Goal: Navigation & Orientation: Find specific page/section

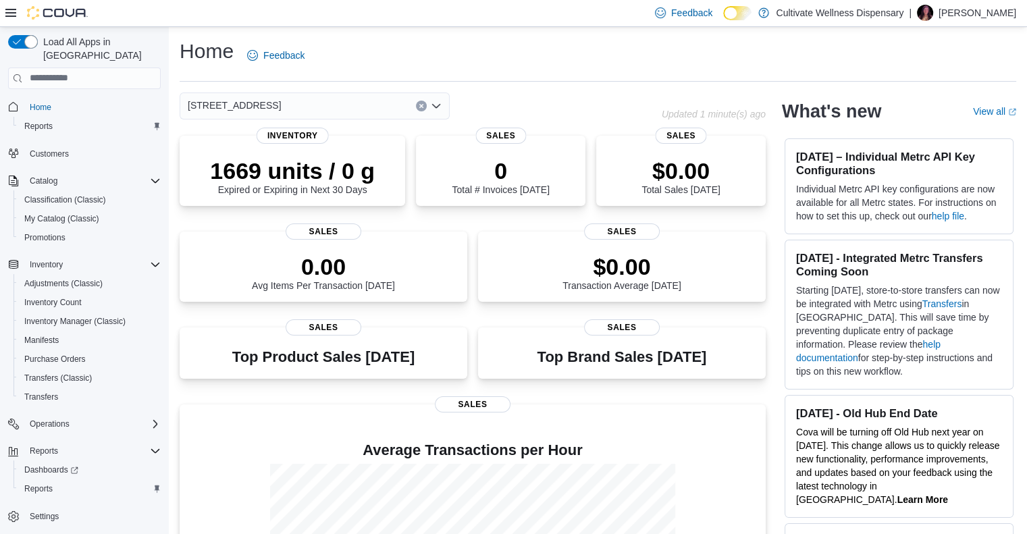
click at [961, 13] on div "| Abby Moore" at bounding box center [962, 13] width 107 height 16
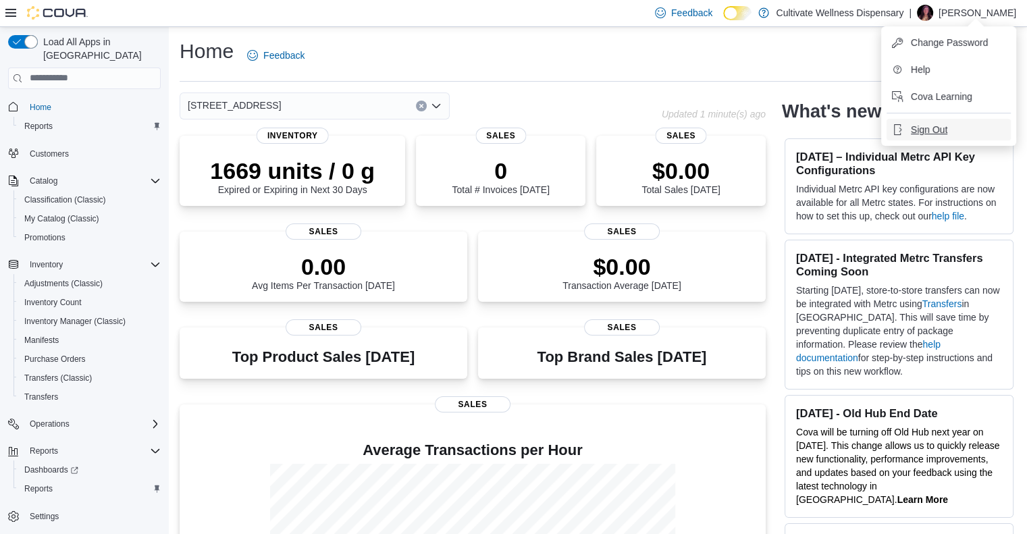
click at [942, 128] on span "Sign Out" at bounding box center [929, 130] width 36 height 14
